Goal: Task Accomplishment & Management: Use online tool/utility

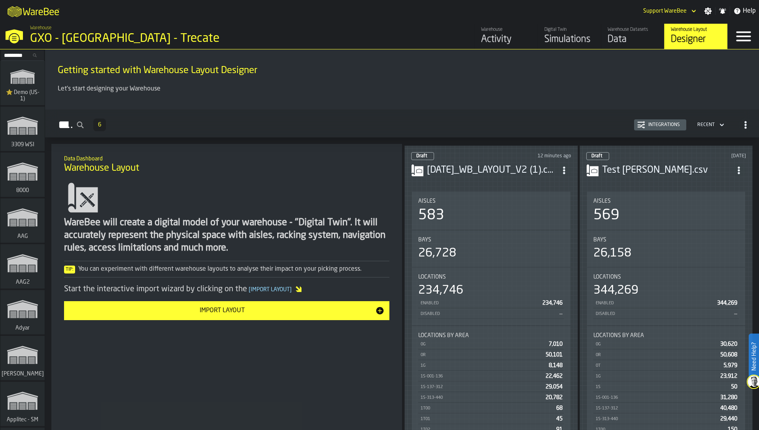
click at [280, 167] on h1 "Warehouse Layout" at bounding box center [227, 168] width 326 height 13
click at [16, 56] on input "Search..." at bounding box center [22, 55] width 41 height 9
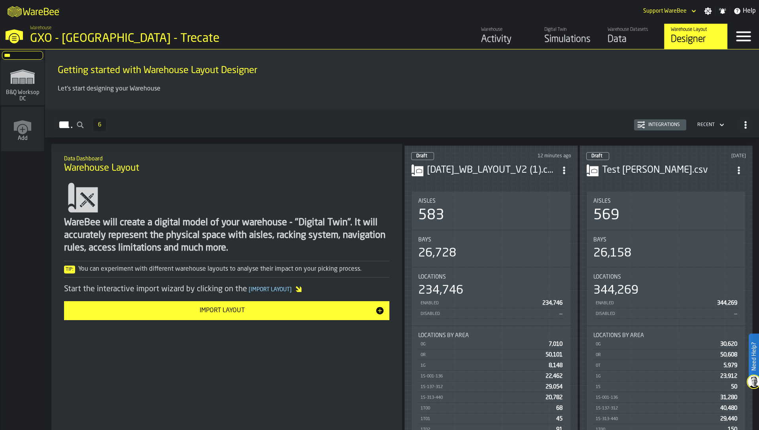
type input "***"
click at [14, 91] on span "B&Q Worksop DC" at bounding box center [23, 95] width 38 height 13
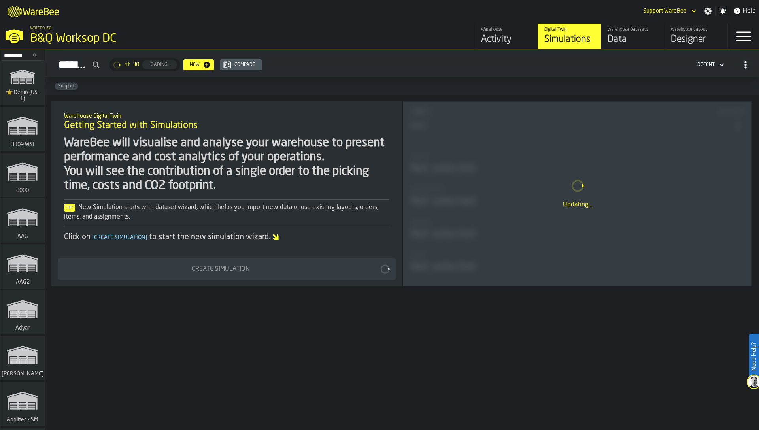
click at [683, 34] on div "Designer" at bounding box center [696, 39] width 50 height 13
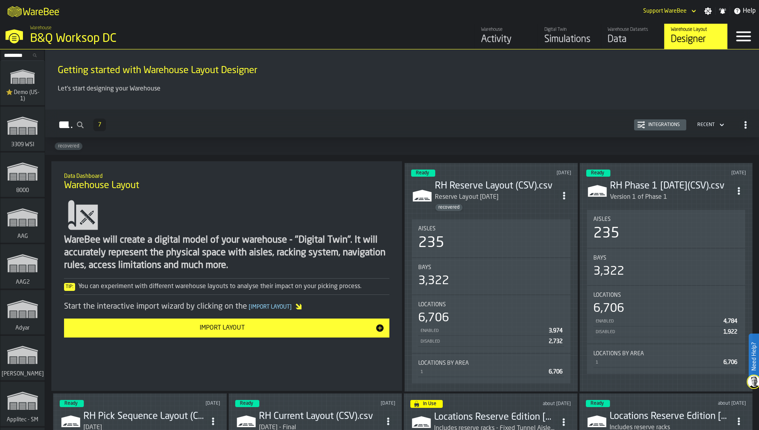
click at [14, 55] on input "Search..." at bounding box center [22, 55] width 41 height 9
click at [120, 267] on div "WareBee will create a digital model of your warehouse - "Digital Twin". It will…" at bounding box center [227, 253] width 326 height 38
click at [566, 195] on icon "ItemListCard-DashboardItemContainer" at bounding box center [564, 196] width 8 height 8
click at [545, 252] on div "Edit in Designer" at bounding box center [545, 247] width 44 height 9
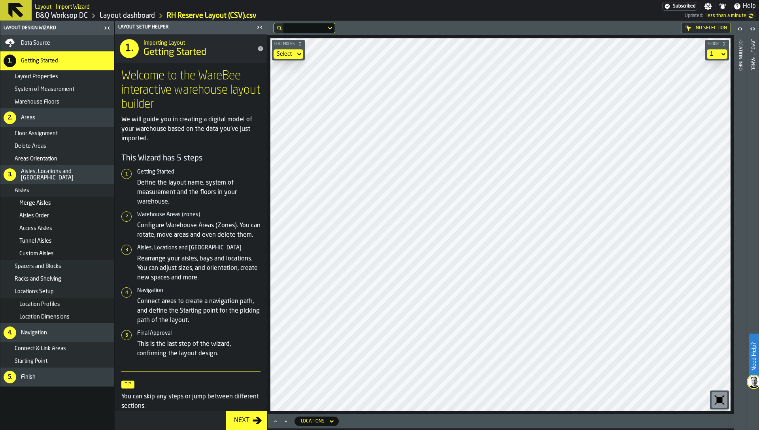
click at [170, 129] on p "We will guide you in creating a digital model of your warehouse based on the da…" at bounding box center [190, 129] width 139 height 28
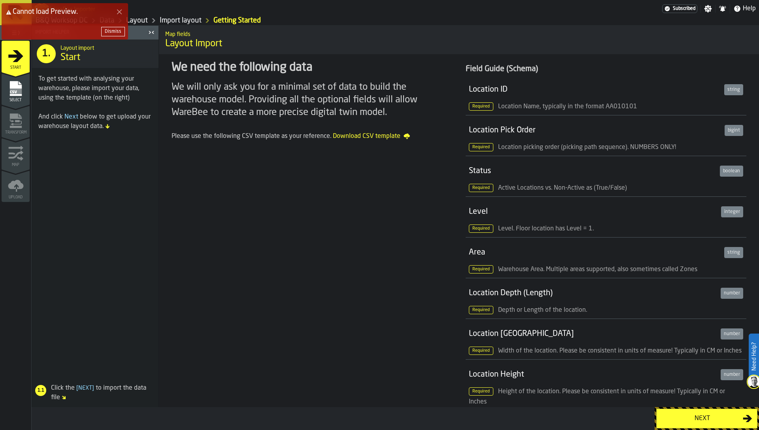
click at [111, 33] on div "Dismiss" at bounding box center [113, 32] width 17 height 6
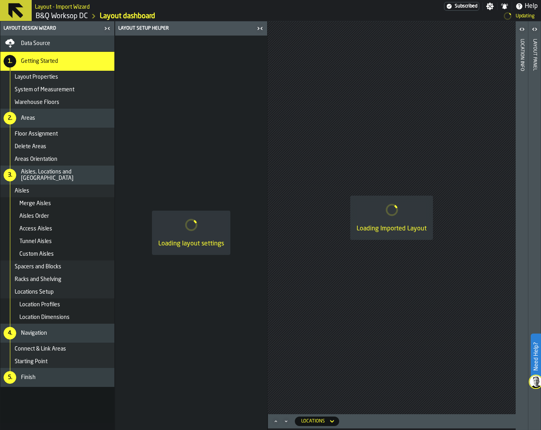
click at [461, 174] on div "Loading Imported Layout" at bounding box center [391, 217] width 248 height 393
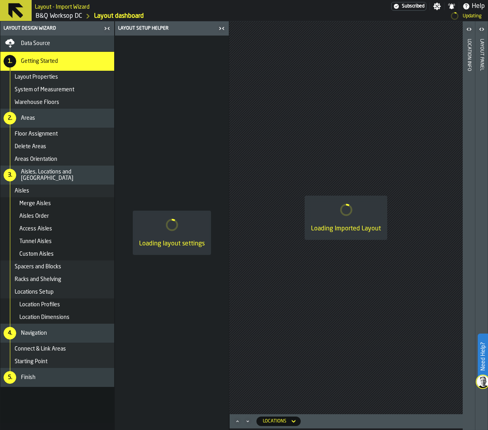
click at [317, 176] on div "Loading Imported Layout" at bounding box center [346, 217] width 234 height 393
click at [318, 81] on div "Loading Imported Layout" at bounding box center [346, 217] width 234 height 393
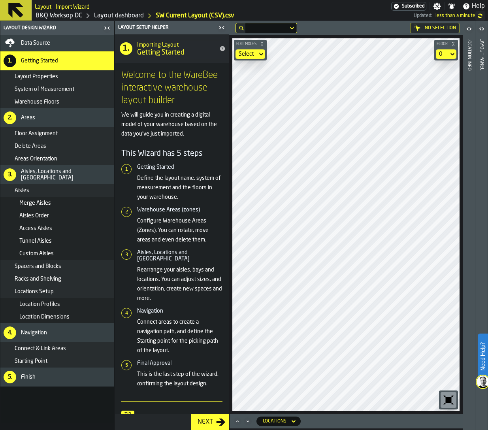
click at [55, 376] on div "Finish" at bounding box center [66, 377] width 90 height 6
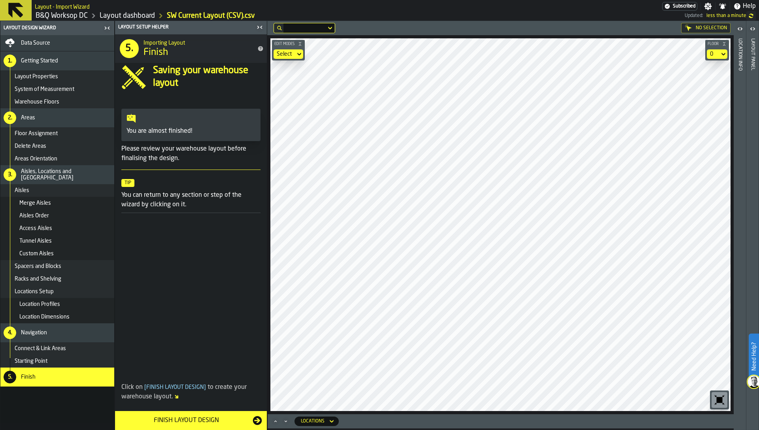
click at [488, 405] on icon "button-toolbar-undefined" at bounding box center [720, 400] width 13 height 13
click at [81, 15] on link "B&Q Worksop DC" at bounding box center [62, 15] width 52 height 9
click at [168, 419] on div "Finish Layout Design" at bounding box center [186, 420] width 133 height 9
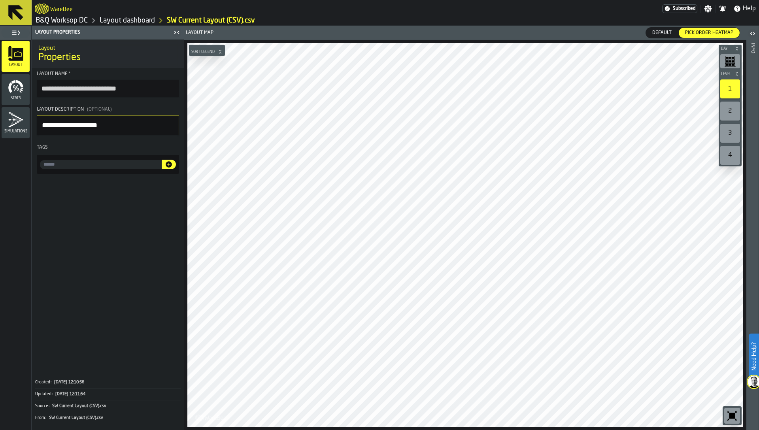
click at [120, 164] on input "input-value-" at bounding box center [101, 164] width 122 height 9
type input "*********"
click at [170, 164] on icon "button-" at bounding box center [169, 164] width 6 height 6
click at [148, 213] on span at bounding box center [108, 275] width 152 height 197
click at [143, 18] on link "Layout dashboard" at bounding box center [127, 20] width 55 height 9
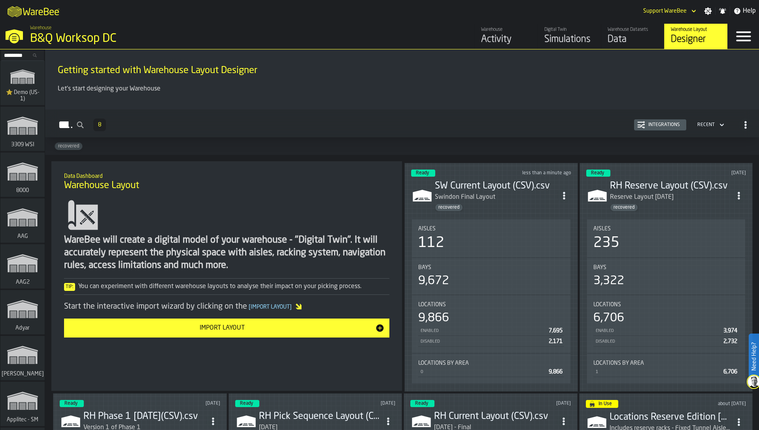
click at [488, 195] on icon "ItemListCard-DashboardItemContainer" at bounding box center [564, 196] width 8 height 8
click at [488, 250] on div "Edit in Designer" at bounding box center [545, 247] width 44 height 9
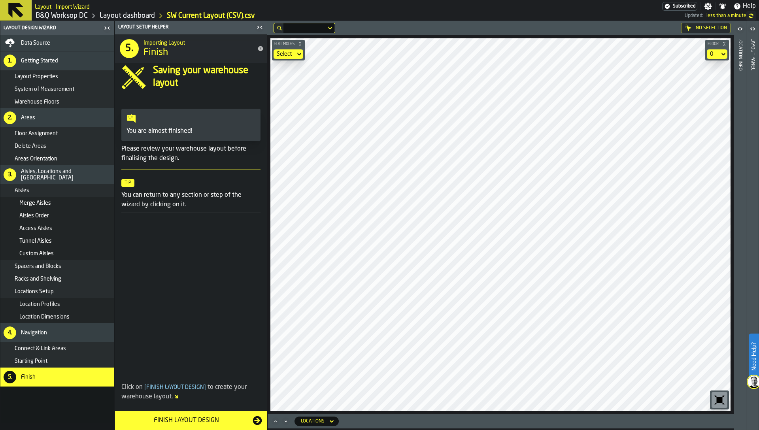
click at [64, 16] on link "B&Q Worksop DC" at bounding box center [62, 15] width 52 height 9
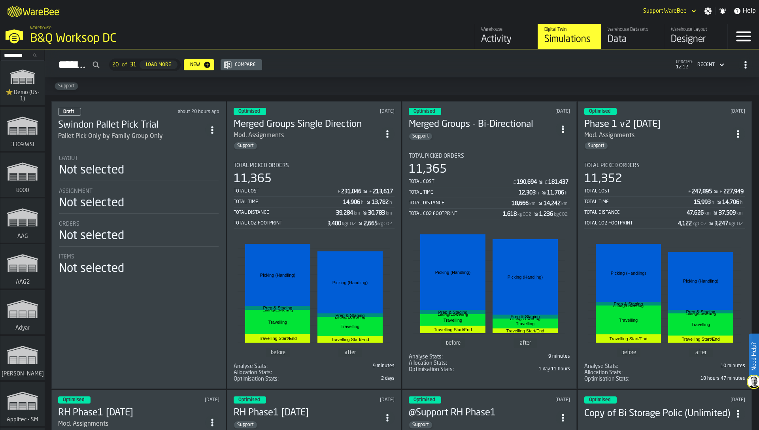
click at [488, 44] on div "Designer" at bounding box center [696, 39] width 50 height 13
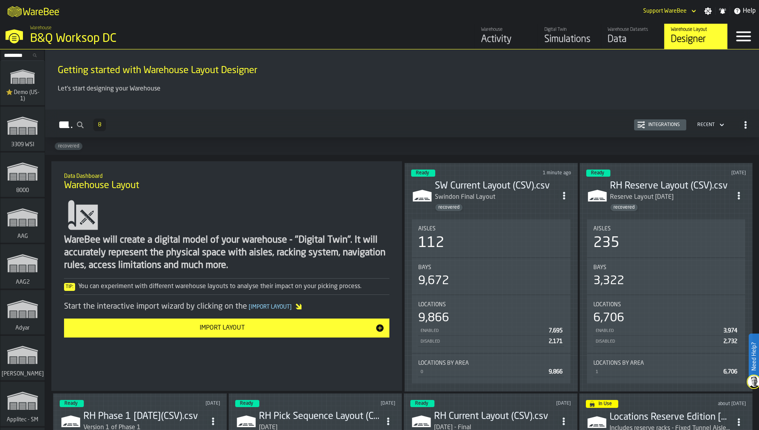
click at [453, 199] on div "Swindon Final Layout" at bounding box center [465, 197] width 61 height 9
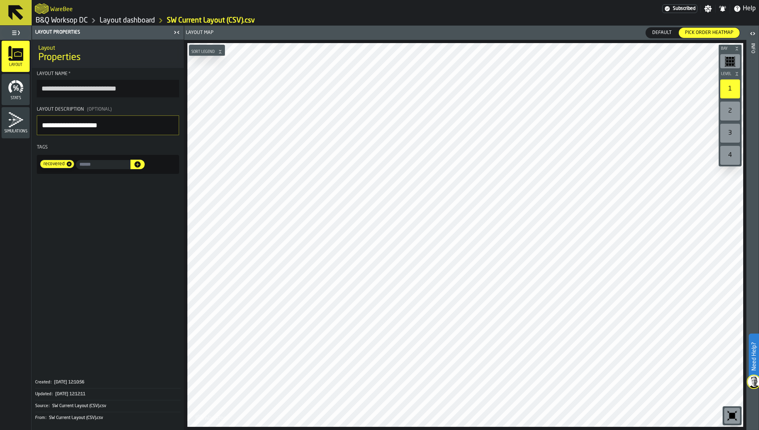
click at [139, 249] on span at bounding box center [108, 275] width 152 height 197
click at [119, 19] on link "Layout dashboard" at bounding box center [127, 20] width 55 height 9
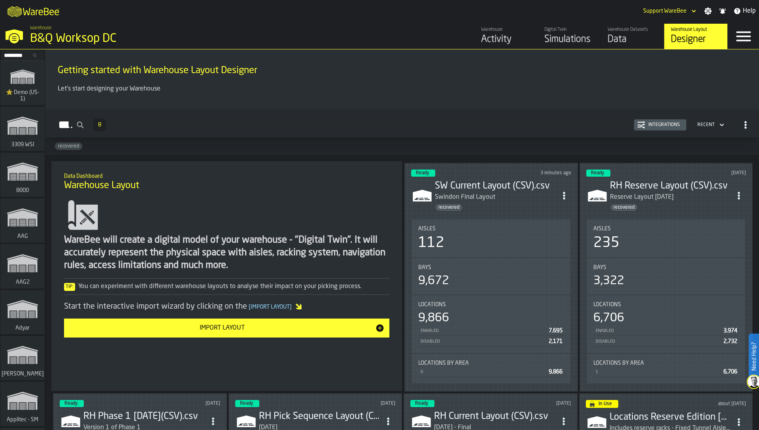
click at [488, 184] on h3 "SW Current Layout (CSV).csv" at bounding box center [496, 186] width 122 height 13
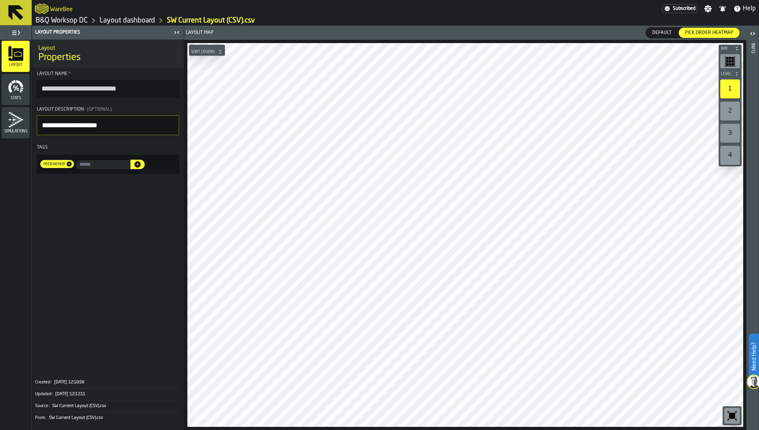
click at [67, 20] on link "B&Q Worksop DC" at bounding box center [62, 20] width 52 height 9
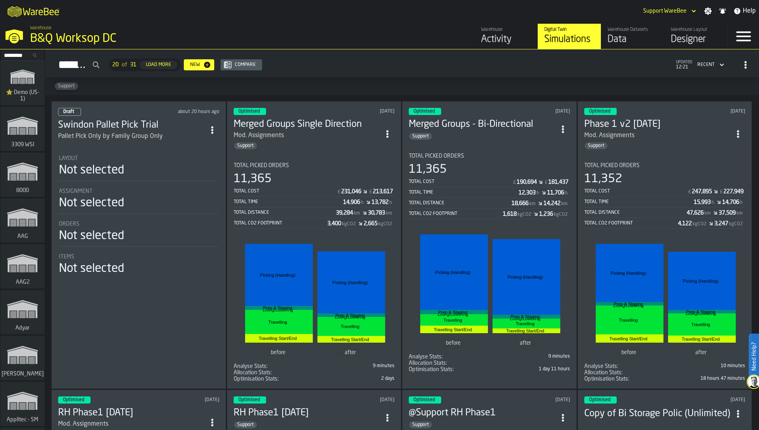
click at [488, 34] on div "Designer" at bounding box center [696, 39] width 50 height 13
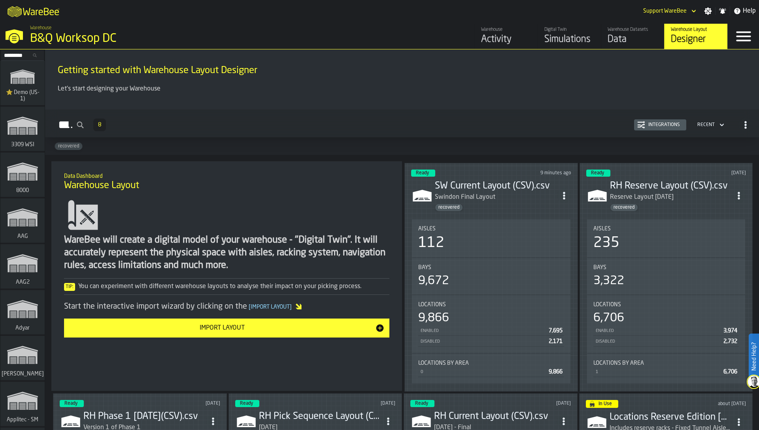
click at [488, 229] on div "Aisles" at bounding box center [667, 229] width 146 height 6
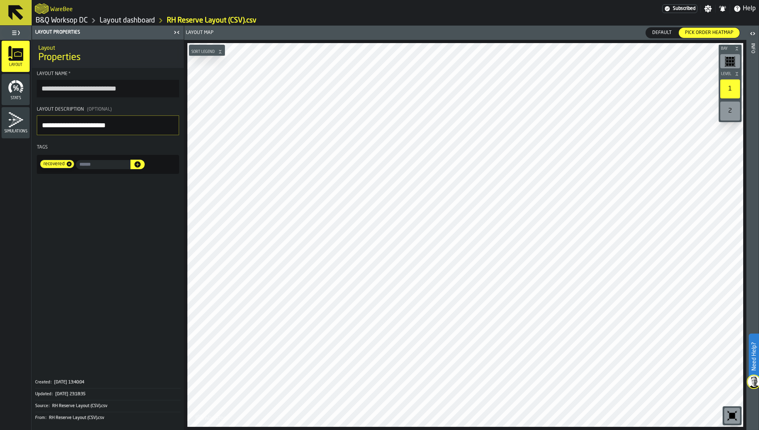
click at [69, 23] on link "B&Q Worksop DC" at bounding box center [62, 20] width 52 height 9
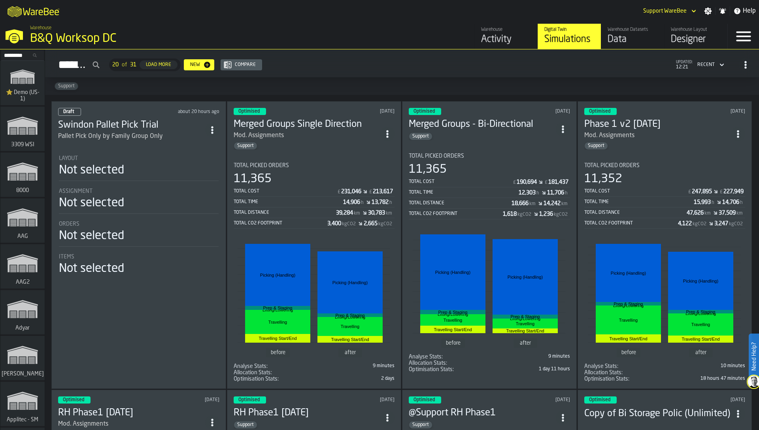
click at [435, 26] on div "Warehouse Activity Digital Twin Simulations Warehouse Datasets Data Warehouse L…" at bounding box center [546, 36] width 364 height 25
click at [321, 189] on div "Total Cost" at bounding box center [286, 192] width 104 height 6
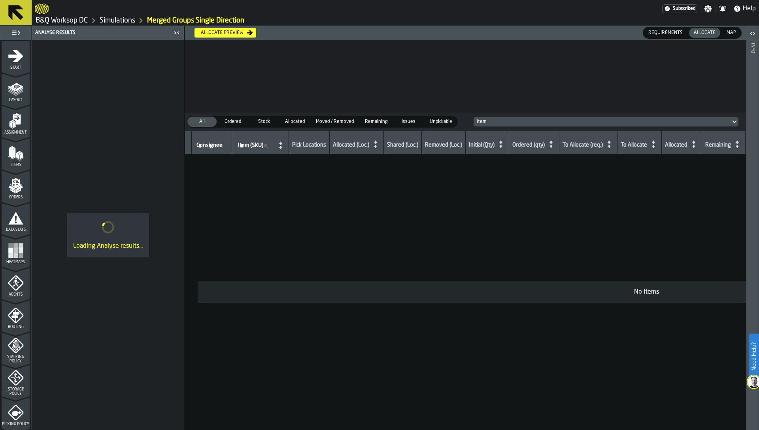
click at [8, 253] on rect "menu Heatmaps" at bounding box center [10, 255] width 5 height 5
